Goal: Navigation & Orientation: Find specific page/section

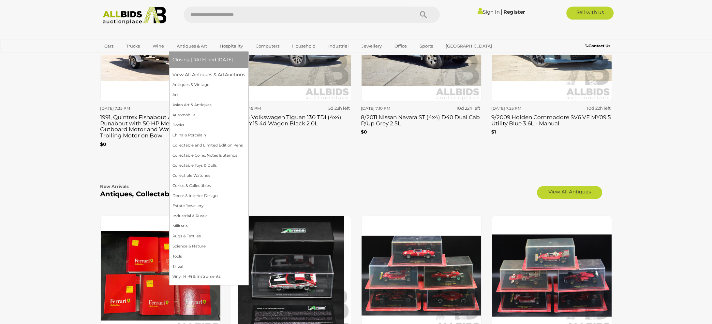
scroll to position [935, 0]
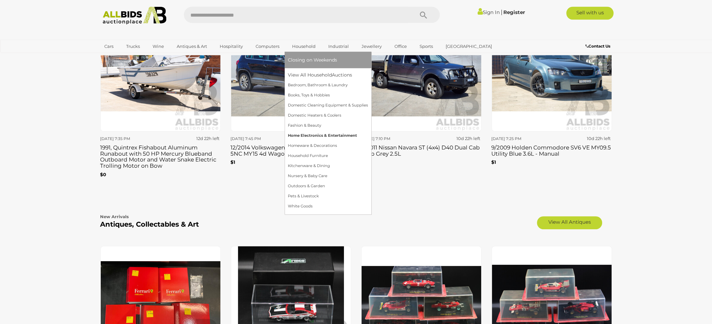
click at [321, 133] on link "Home Electronics & Entertainment" at bounding box center [328, 135] width 80 height 10
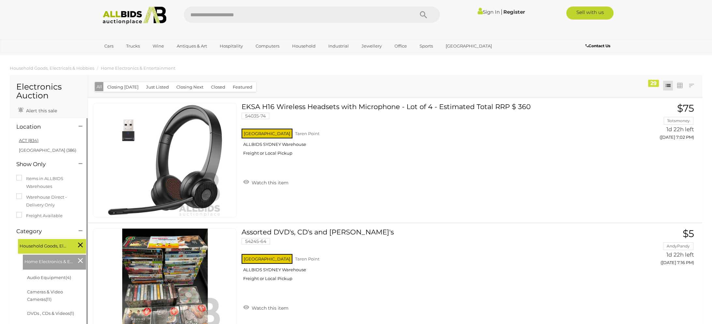
click at [26, 140] on link "ACT (834)" at bounding box center [29, 140] width 20 height 5
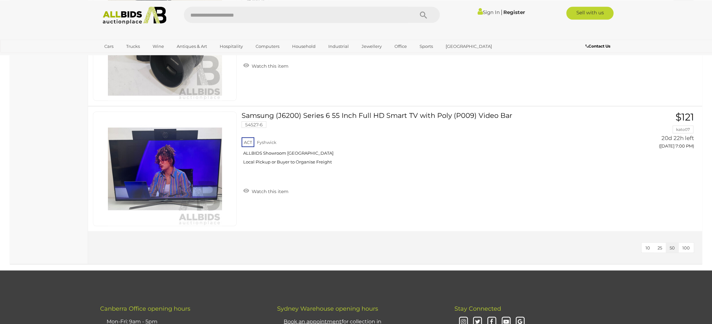
scroll to position [2627, 0]
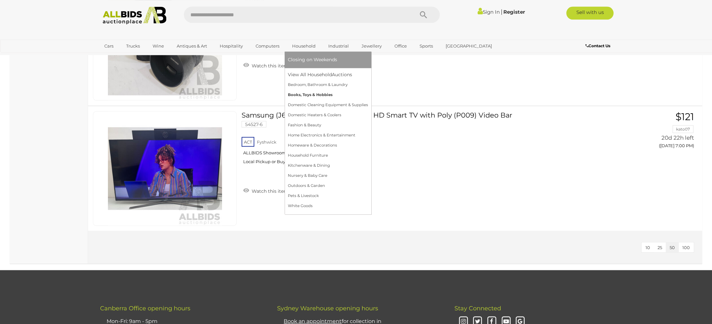
click at [309, 93] on link "Books, Toys & Hobbies" at bounding box center [328, 95] width 80 height 10
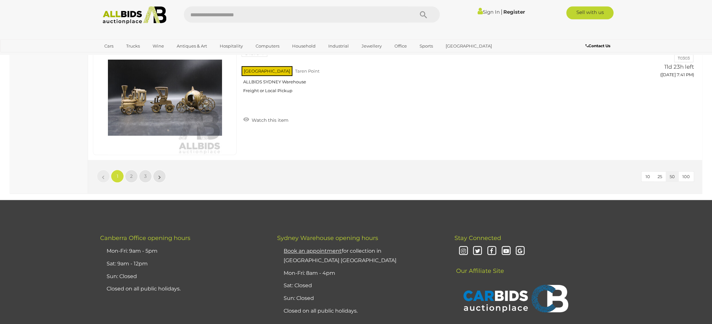
scroll to position [6209, 0]
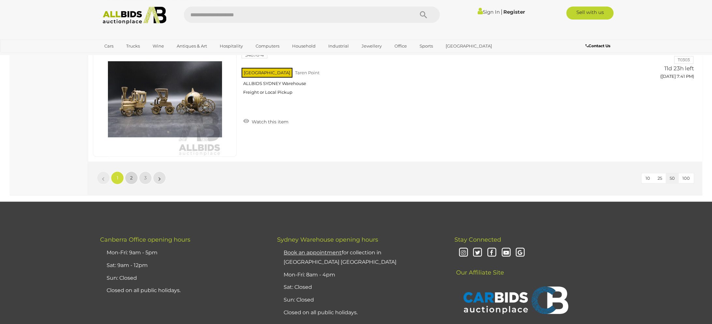
click at [134, 172] on link "2" at bounding box center [131, 177] width 13 height 13
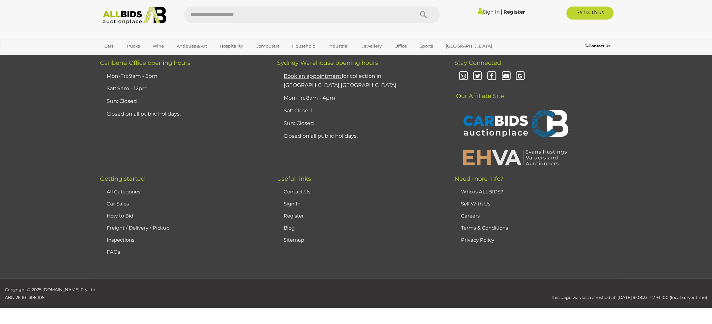
scroll to position [32, 0]
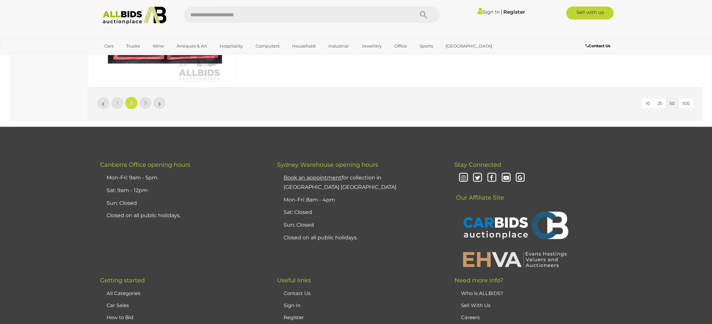
scroll to position [6273, 0]
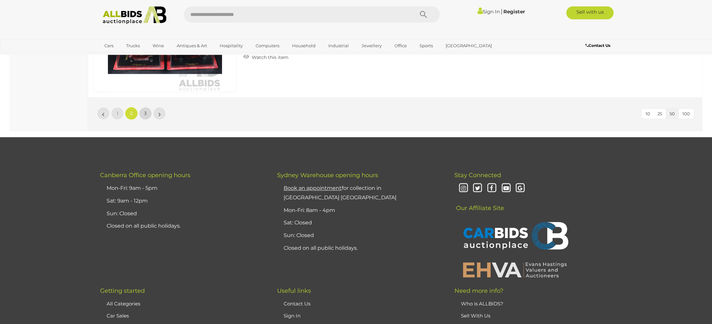
click at [143, 107] on link "3" at bounding box center [145, 113] width 13 height 13
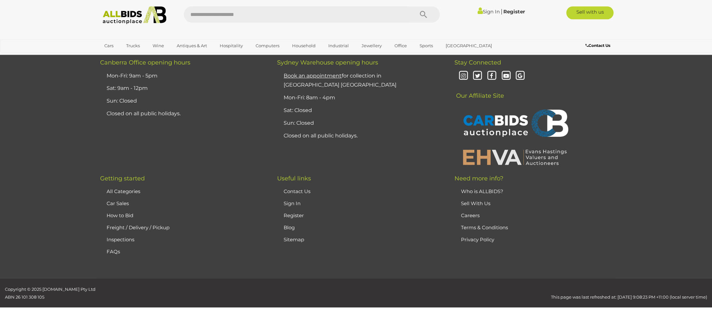
scroll to position [32, 0]
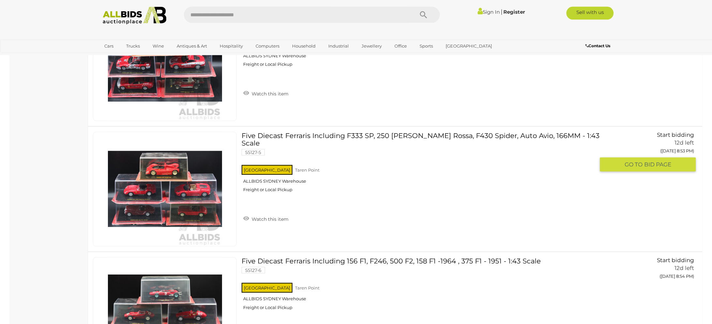
scroll to position [2628, 0]
